Goal: Transaction & Acquisition: Purchase product/service

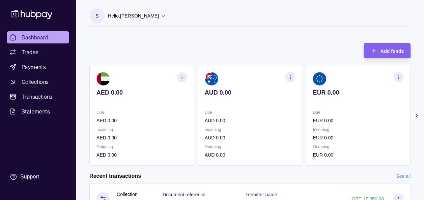
click at [416, 116] on icon at bounding box center [416, 115] width 2 height 3
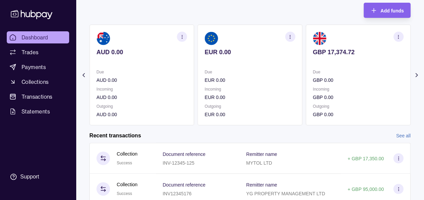
scroll to position [54, 0]
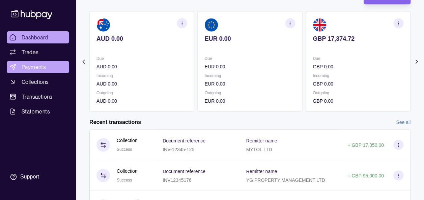
click at [43, 68] on span "Payments" at bounding box center [34, 67] width 24 height 8
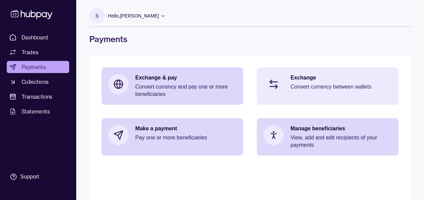
click at [306, 78] on p "Exchange" at bounding box center [340, 77] width 101 height 7
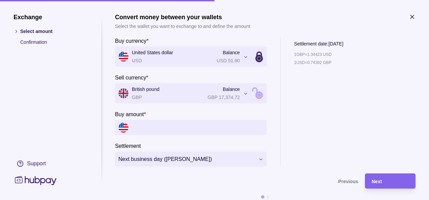
click at [343, 133] on section "Settlement date: [DATE] 1 GBP = 1.34423 USD 1 USD = 0.74392 GBP" at bounding box center [318, 102] width 49 height 130
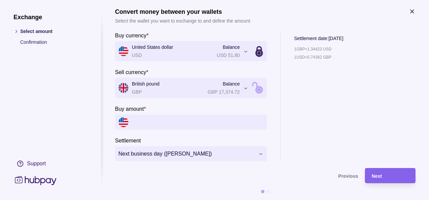
scroll to position [10, 0]
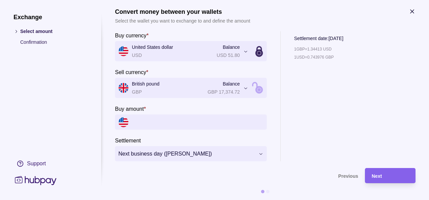
click at [221, 115] on input "Buy amount *" at bounding box center [197, 122] width 131 height 15
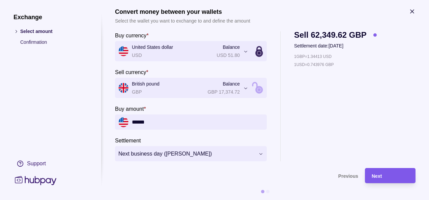
type input "******"
click at [390, 172] on div "Next" at bounding box center [389, 176] width 37 height 8
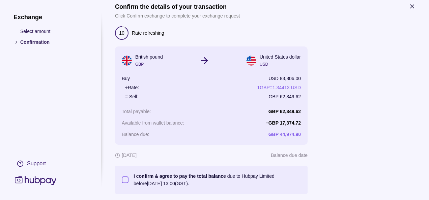
click at [378, 164] on div at bounding box center [364, 110] width 101 height 167
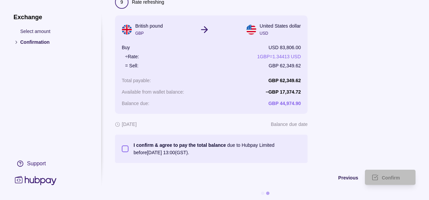
scroll to position [48, 0]
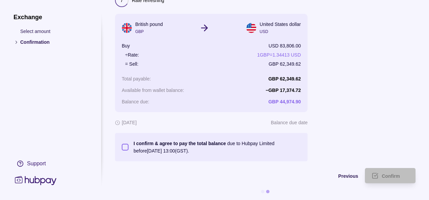
click at [124, 144] on button "I confirm & agree to pay the total balance due to Hubpay Limited before [DATE] …" at bounding box center [125, 147] width 7 height 7
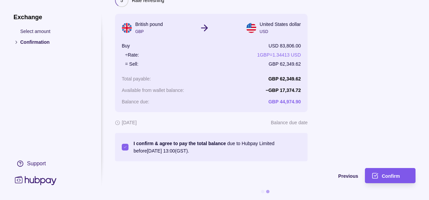
click at [390, 174] on span "Confirm" at bounding box center [390, 176] width 18 height 5
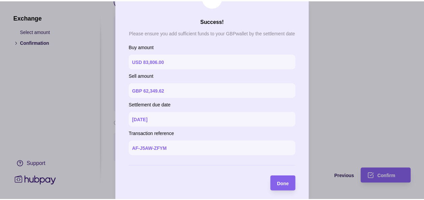
scroll to position [31, 0]
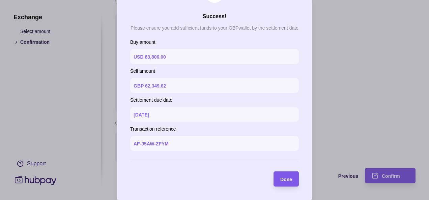
click at [284, 179] on span "Done" at bounding box center [286, 179] width 12 height 5
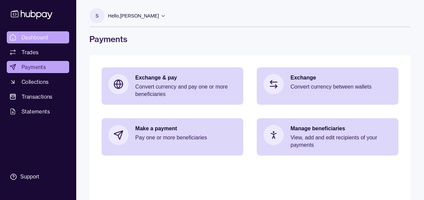
click at [37, 35] on span "Dashboard" at bounding box center [35, 37] width 27 height 8
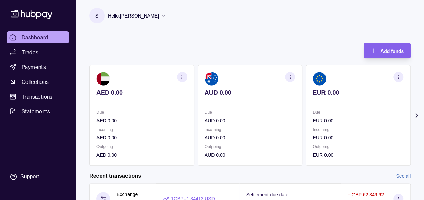
click at [418, 114] on icon at bounding box center [416, 115] width 7 height 7
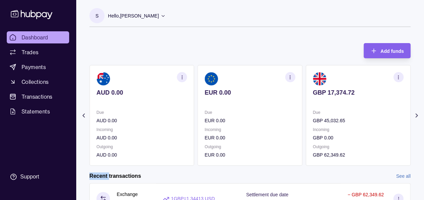
click at [418, 114] on icon at bounding box center [416, 115] width 7 height 7
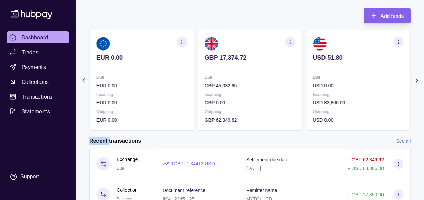
scroll to position [36, 0]
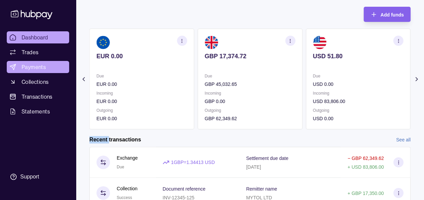
click at [29, 69] on span "Payments" at bounding box center [34, 67] width 24 height 8
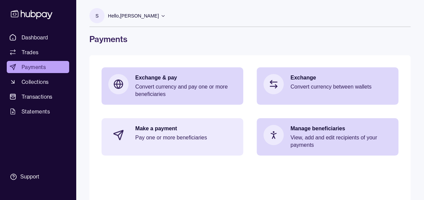
click at [125, 136] on section at bounding box center [118, 135] width 22 height 22
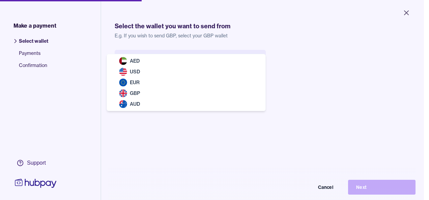
click at [154, 61] on body "Close Make a payment Select wallet Payments Confirmation Support Select the wal…" at bounding box center [212, 100] width 424 height 200
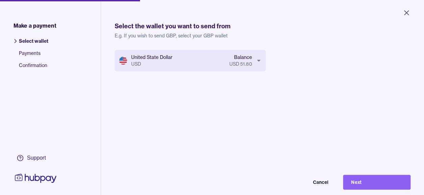
click at [179, 163] on div "United State Dollar USD Balance USD 51.80 Cancel Next" at bounding box center [262, 147] width 295 height 195
click at [368, 185] on button "Next" at bounding box center [376, 182] width 67 height 15
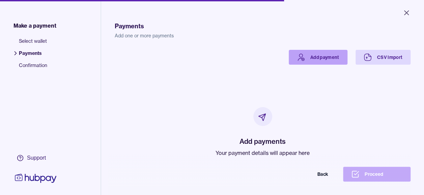
click at [319, 55] on link "Add payment" at bounding box center [317, 57] width 59 height 15
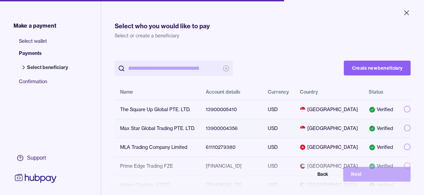
click at [403, 129] on button "button" at bounding box center [406, 128] width 7 height 7
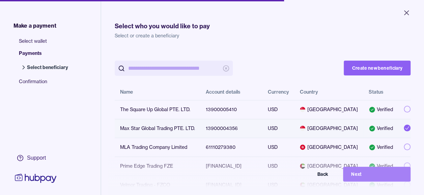
click at [377, 181] on button "Next" at bounding box center [376, 174] width 67 height 15
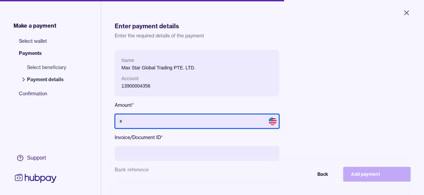
click at [220, 120] on input "text" at bounding box center [197, 121] width 164 height 15
type input "**"
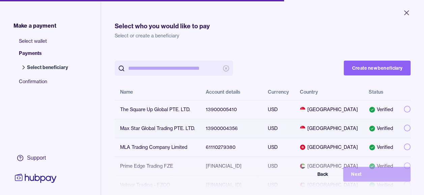
click at [403, 123] on td at bounding box center [404, 128] width 12 height 19
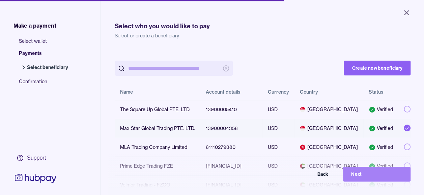
click at [377, 179] on button "Next" at bounding box center [376, 174] width 67 height 15
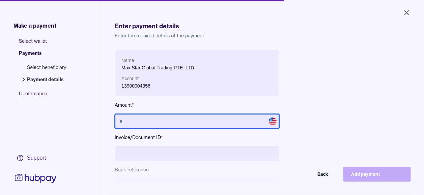
click at [206, 124] on input "text" at bounding box center [197, 121] width 164 height 15
type input "*********"
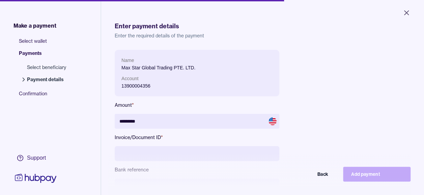
click at [183, 157] on input at bounding box center [197, 153] width 164 height 15
click at [324, 110] on div "Name Max Star Global Trading PTE. LTD. Account 13900004356 Amount * ********* I…" at bounding box center [262, 146] width 295 height 193
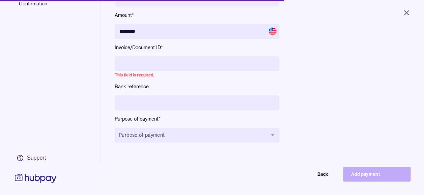
scroll to position [90, 0]
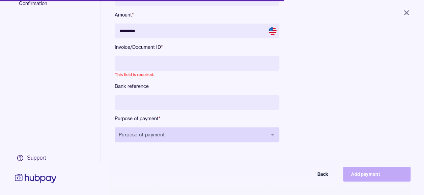
click at [157, 132] on button "Purpose of payment" at bounding box center [197, 134] width 164 height 15
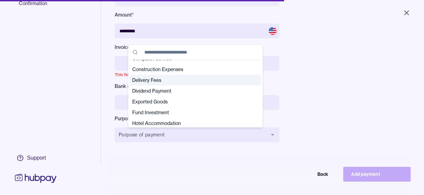
scroll to position [54, 0]
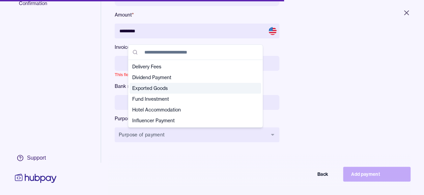
click at [201, 93] on div "Exported Goods" at bounding box center [194, 88] width 131 height 11
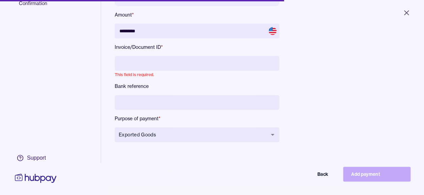
click at [361, 98] on div "Name Max Star Global Trading PTE. LTD. Account 13900004356 Amount * ********* I…" at bounding box center [262, 56] width 295 height 193
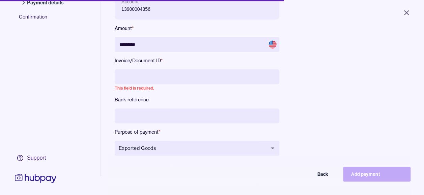
click at [241, 82] on input at bounding box center [197, 76] width 164 height 15
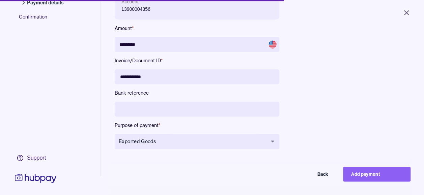
type input "**********"
click at [338, 123] on div "**********" at bounding box center [262, 66] width 295 height 187
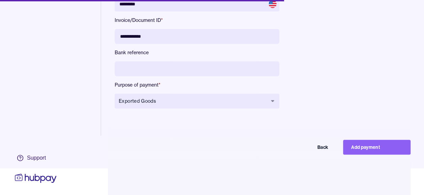
scroll to position [32, 0]
click at [393, 148] on button "Add payment" at bounding box center [376, 147] width 67 height 15
type input "*******"
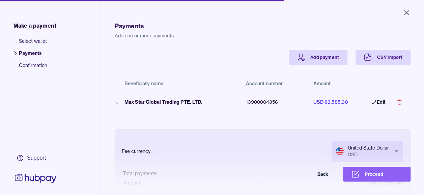
click at [241, 45] on div "Payments Add one or more payments Add payment CSV Import Beneficiary name Accou…" at bounding box center [262, 115] width 295 height 207
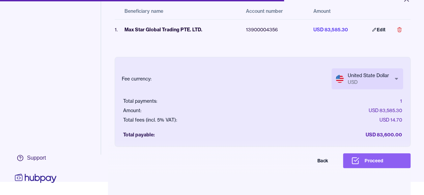
scroll to position [32, 0]
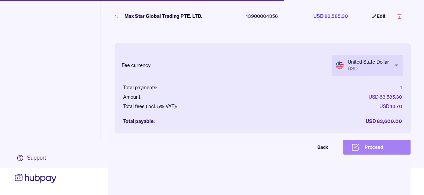
click at [380, 145] on button "Proceed" at bounding box center [376, 147] width 67 height 15
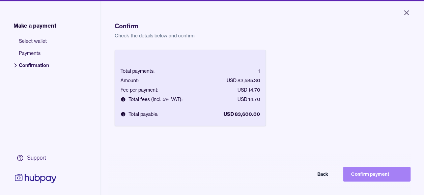
click at [371, 177] on button "Confirm payment" at bounding box center [376, 174] width 67 height 15
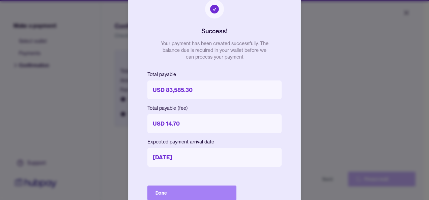
click at [172, 194] on button "Done" at bounding box center [191, 193] width 89 height 15
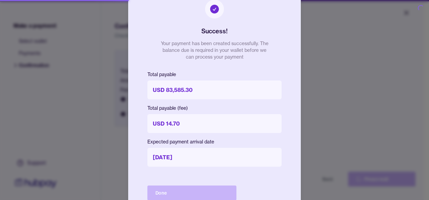
click at [172, 194] on div "Done" at bounding box center [191, 193] width 89 height 15
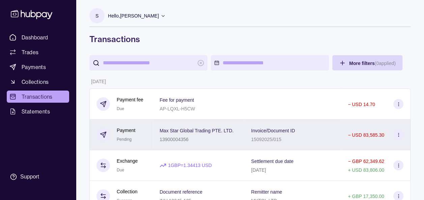
click at [397, 131] on section at bounding box center [398, 135] width 10 height 10
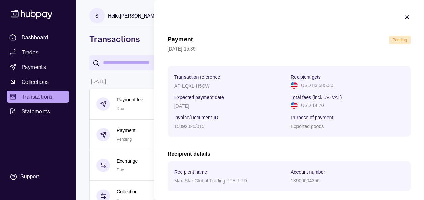
scroll to position [34, 0]
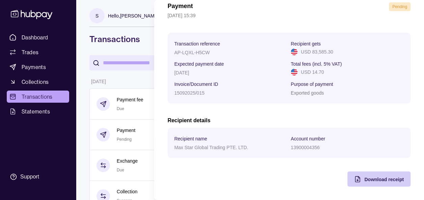
click at [369, 182] on div "Download receipt" at bounding box center [383, 179] width 39 height 8
